Goal: Use online tool/utility: Utilize a website feature to perform a specific function

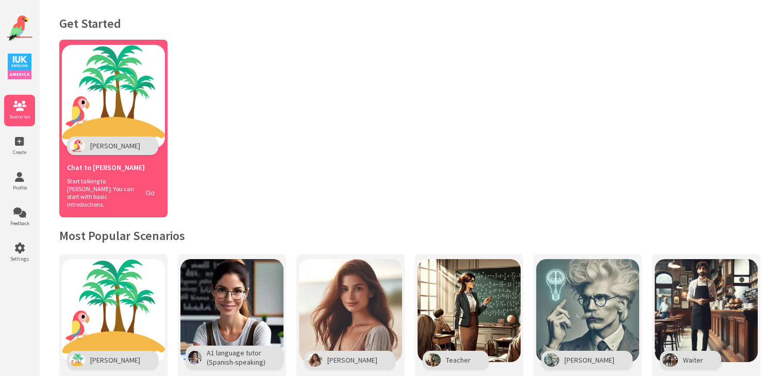
click at [150, 189] on button "Go" at bounding box center [150, 193] width 20 height 15
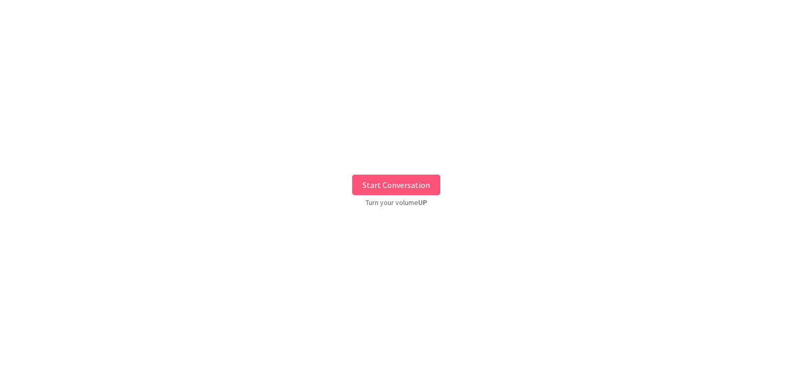
click at [405, 183] on button "Start Conversation" at bounding box center [396, 185] width 88 height 21
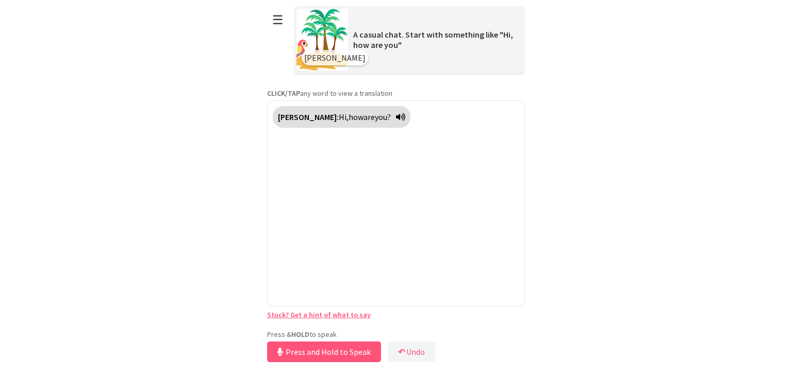
click at [336, 330] on div "Press & HOLD to speak Press and Hold to Speak ↶ Undo Save No voice detected. Ho…" at bounding box center [396, 347] width 258 height 35
click at [338, 359] on button "Release to Stop Speaking" at bounding box center [322, 352] width 111 height 21
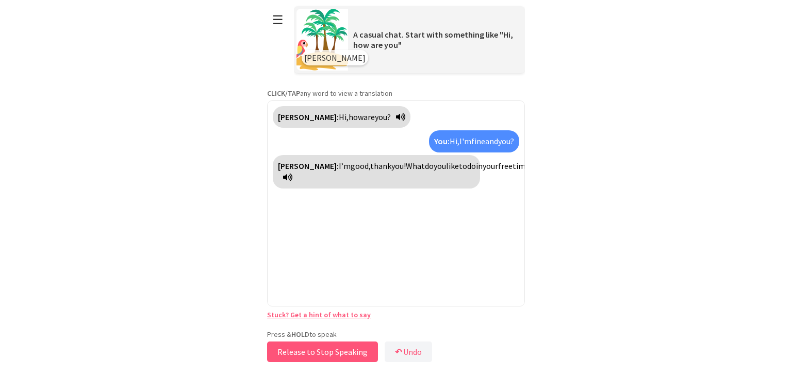
click at [332, 347] on button "Release to Stop Speaking" at bounding box center [322, 352] width 111 height 21
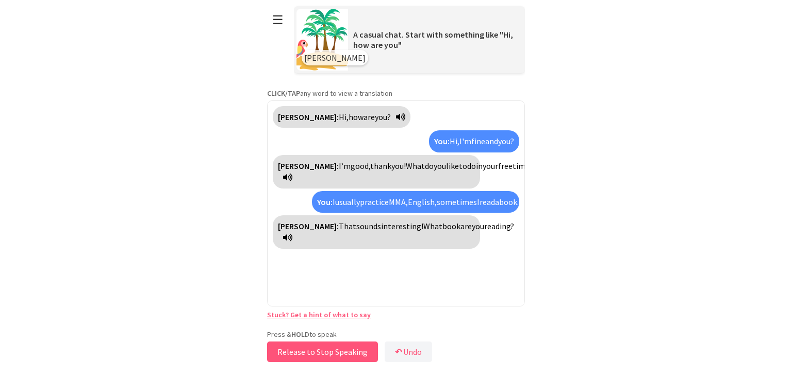
click at [321, 347] on button "Release to Stop Speaking" at bounding box center [322, 352] width 111 height 21
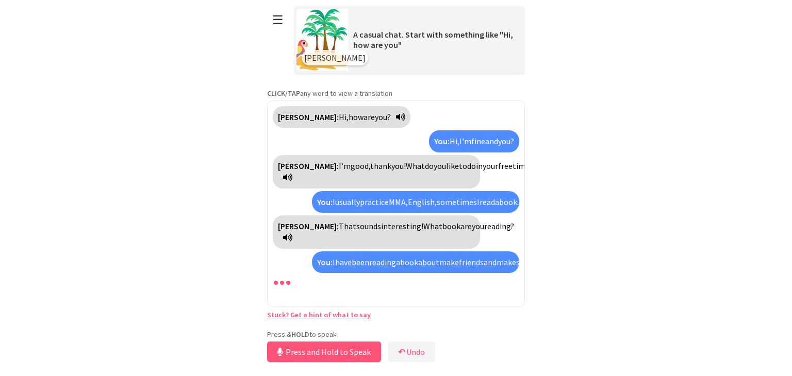
scroll to position [52, 0]
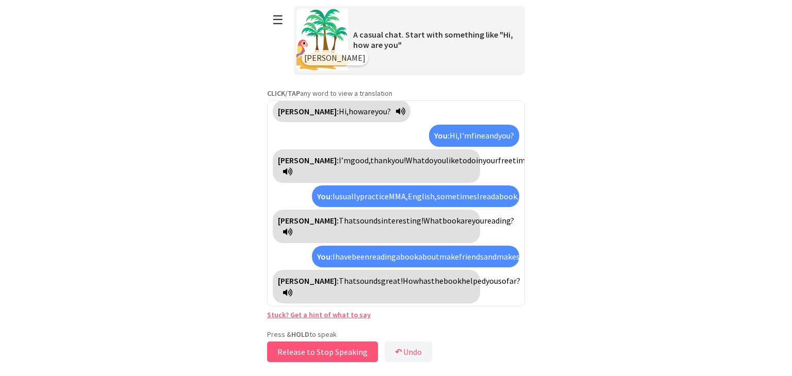
click at [346, 356] on button "Release to Stop Speaking" at bounding box center [322, 352] width 111 height 21
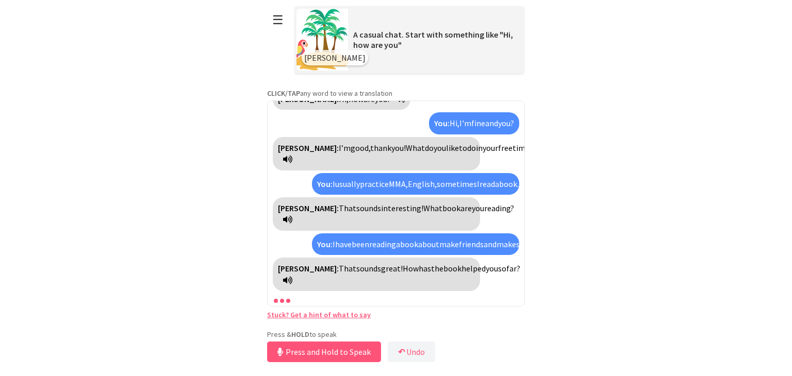
scroll to position [64, 0]
click at [346, 356] on button "Release to Stop Speaking" at bounding box center [322, 352] width 111 height 21
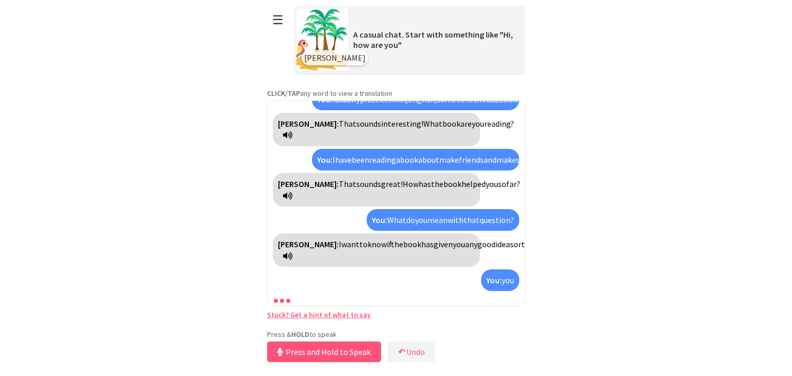
scroll to position [196, 0]
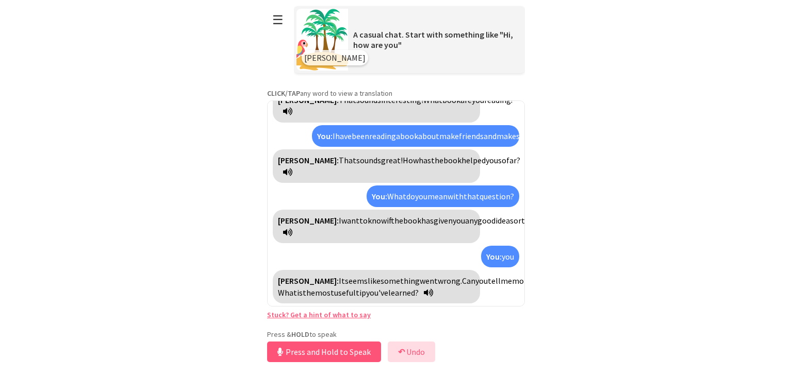
click at [415, 350] on button "↶ Undo" at bounding box center [411, 352] width 47 height 21
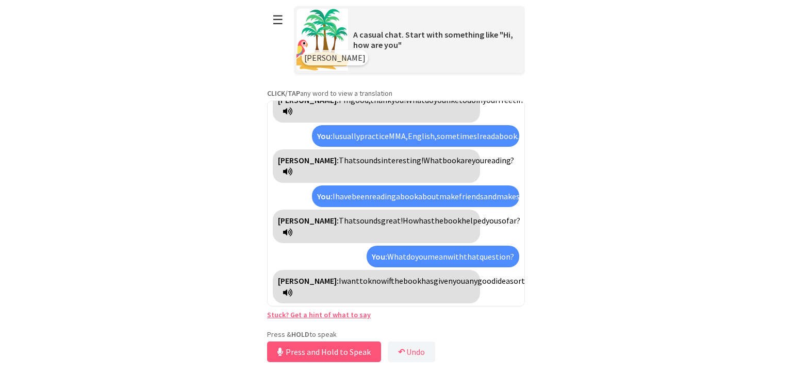
click at [288, 290] on icon at bounding box center [287, 293] width 9 height 8
click at [331, 348] on button "Release to Stop Speaking" at bounding box center [322, 352] width 111 height 21
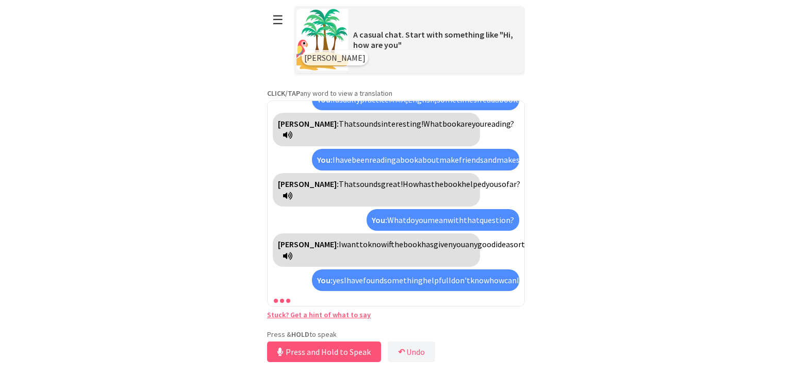
scroll to position [207, 0]
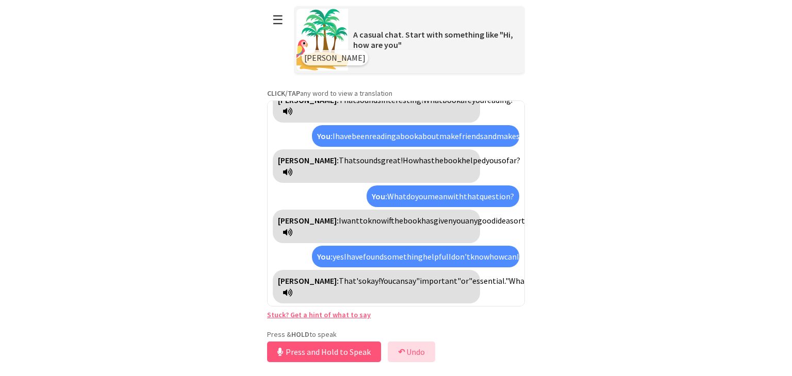
click at [419, 352] on button "↶ Undo" at bounding box center [411, 352] width 47 height 21
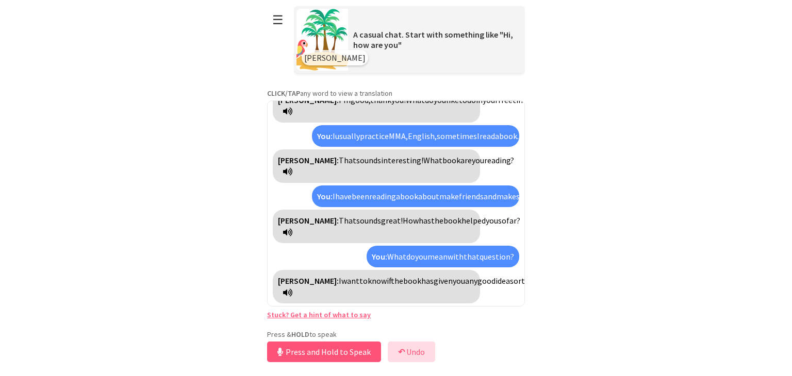
scroll to position [124, 0]
click at [363, 352] on button "Release to Stop Speaking" at bounding box center [322, 352] width 111 height 21
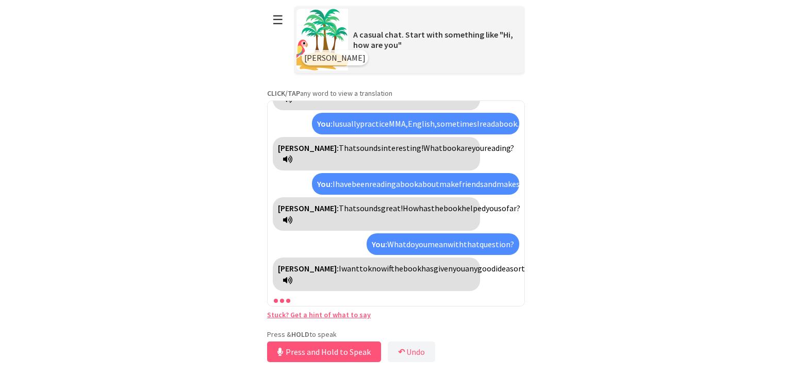
scroll to position [136, 0]
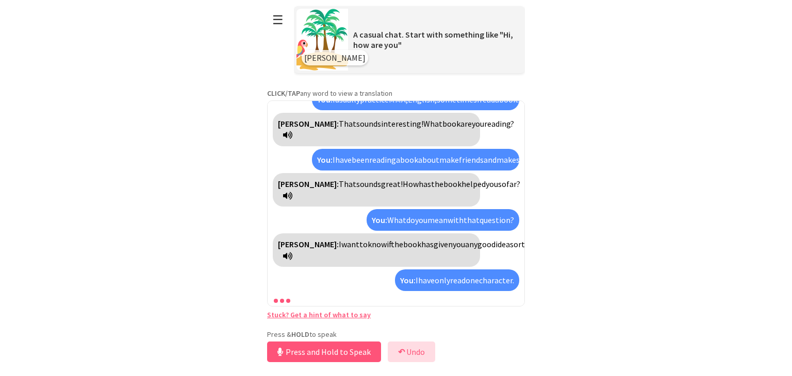
click at [422, 351] on button "↶ Undo" at bounding box center [411, 352] width 47 height 21
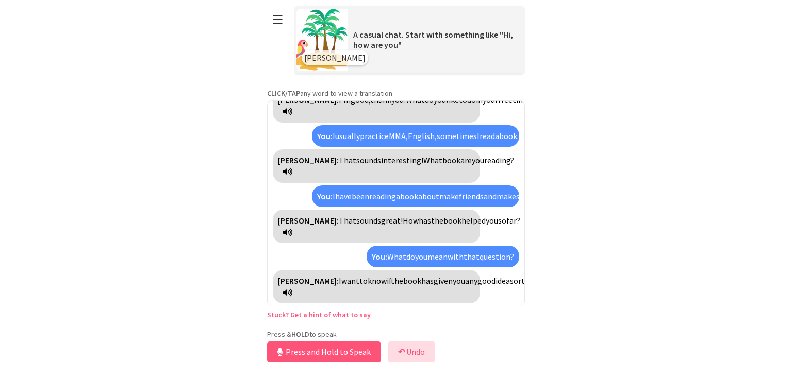
scroll to position [124, 0]
click at [326, 354] on button "Release to Stop Speaking" at bounding box center [322, 352] width 111 height 21
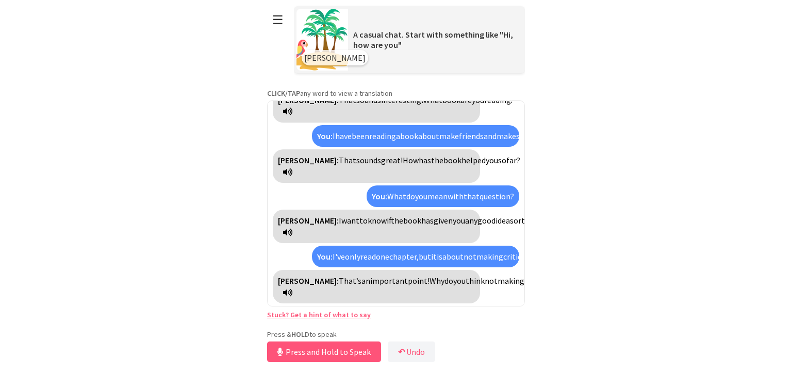
scroll to position [196, 0]
click at [292, 289] on icon at bounding box center [287, 293] width 9 height 8
click at [354, 355] on button "Release to Stop Speaking" at bounding box center [322, 352] width 111 height 21
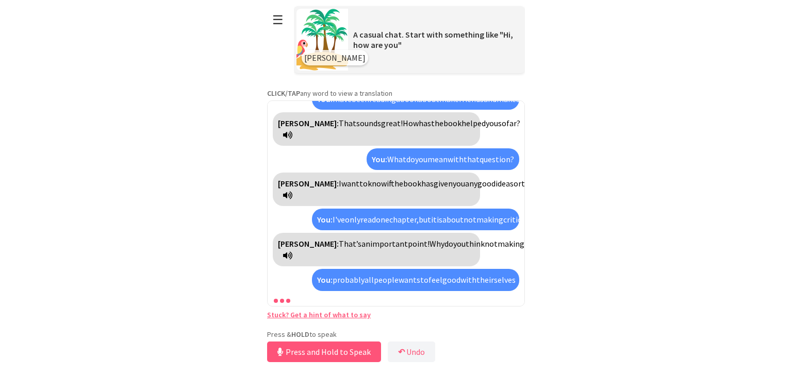
scroll to position [291, 0]
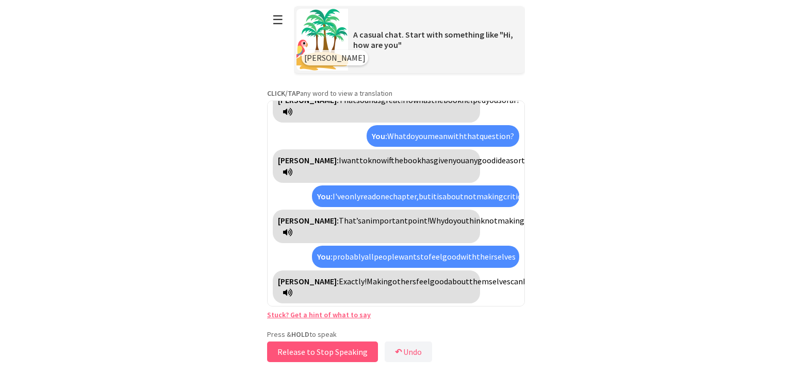
click at [372, 350] on button "Release to Stop Speaking" at bounding box center [322, 352] width 111 height 21
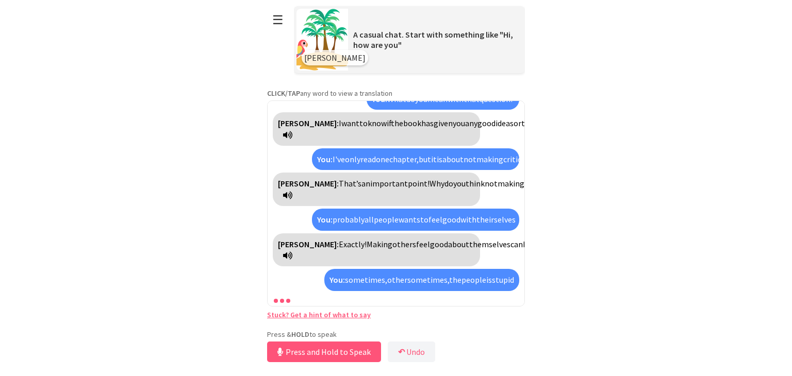
scroll to position [397, 0]
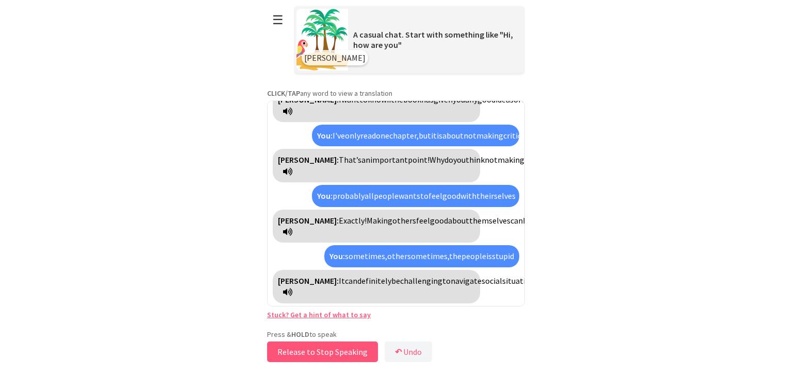
click at [372, 350] on button "Release to Stop Speaking" at bounding box center [322, 352] width 111 height 21
